Goal: Task Accomplishment & Management: Use online tool/utility

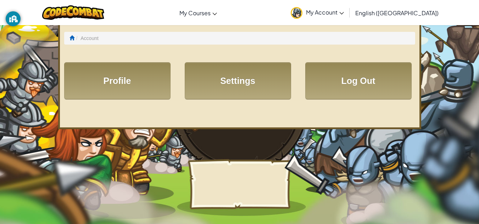
click at [344, 10] on span "My Account" at bounding box center [325, 12] width 38 height 7
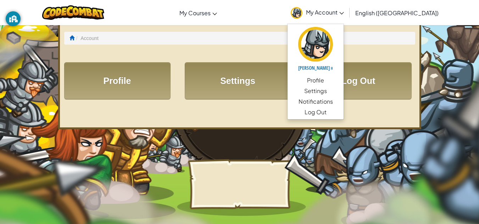
click at [344, 10] on span "My Account" at bounding box center [325, 12] width 38 height 7
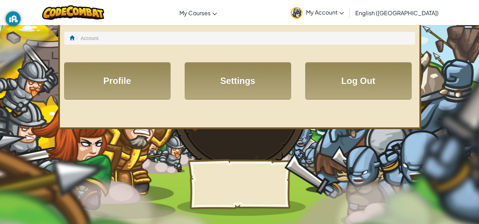
click at [176, 38] on ol "Account" at bounding box center [239, 38] width 351 height 13
click at [103, 17] on img at bounding box center [73, 12] width 62 height 15
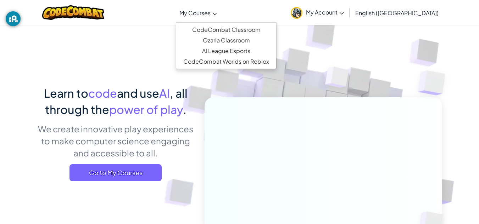
click at [221, 17] on link "My Courses" at bounding box center [198, 12] width 45 height 19
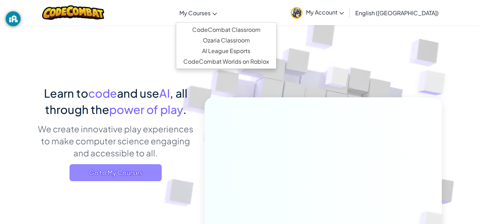
click at [144, 173] on span "Go to My Courses" at bounding box center [116, 173] width 92 height 17
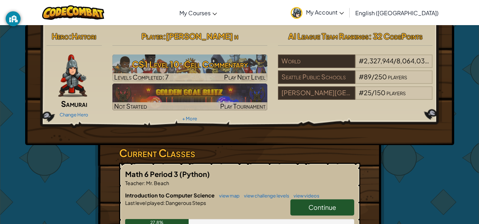
scroll to position [61, 0]
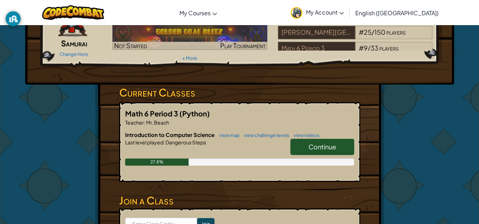
click at [320, 145] on span "Continue" at bounding box center [323, 147] width 28 height 8
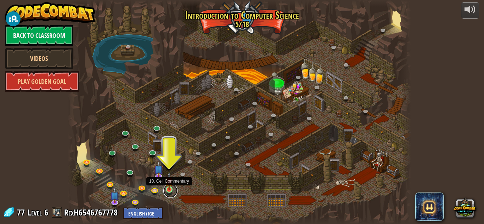
click at [170, 190] on link at bounding box center [170, 191] width 14 height 14
